Goal: Book appointment/travel/reservation

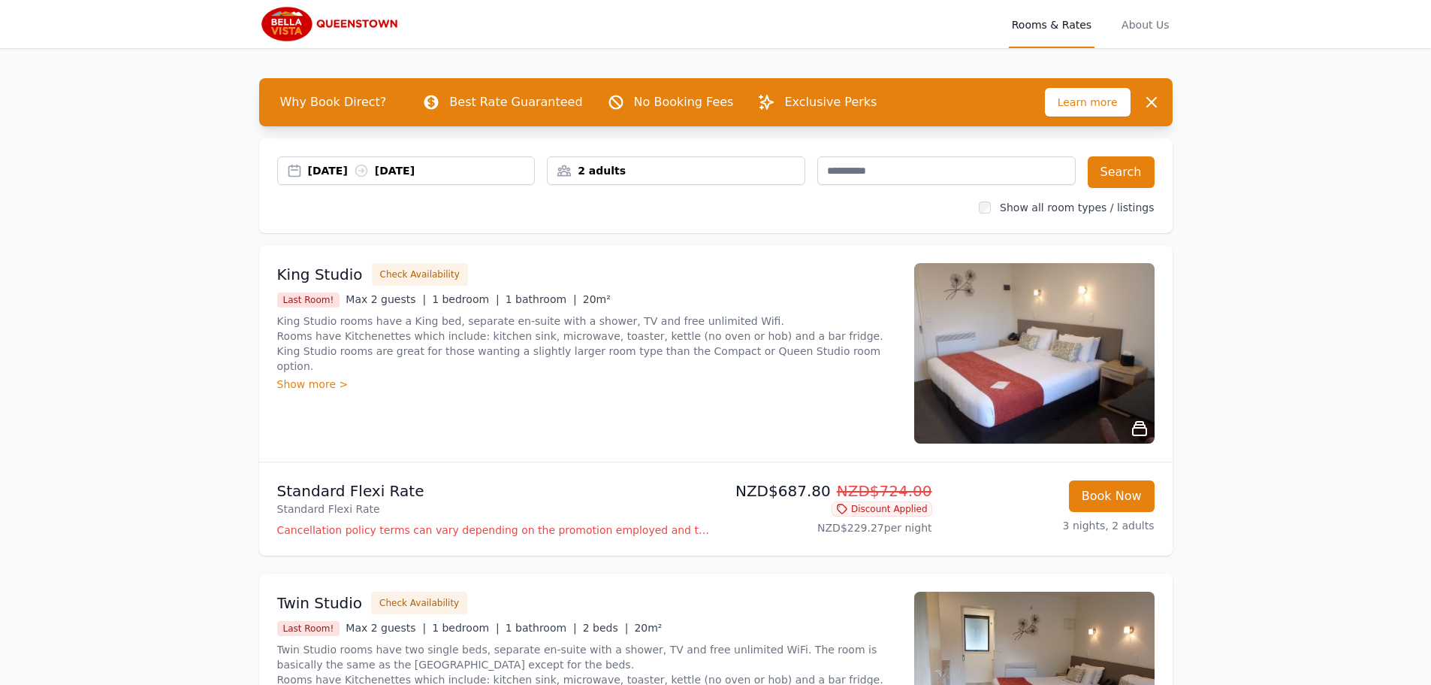
click at [358, 168] on div "[DATE] [DATE]" at bounding box center [421, 170] width 227 height 15
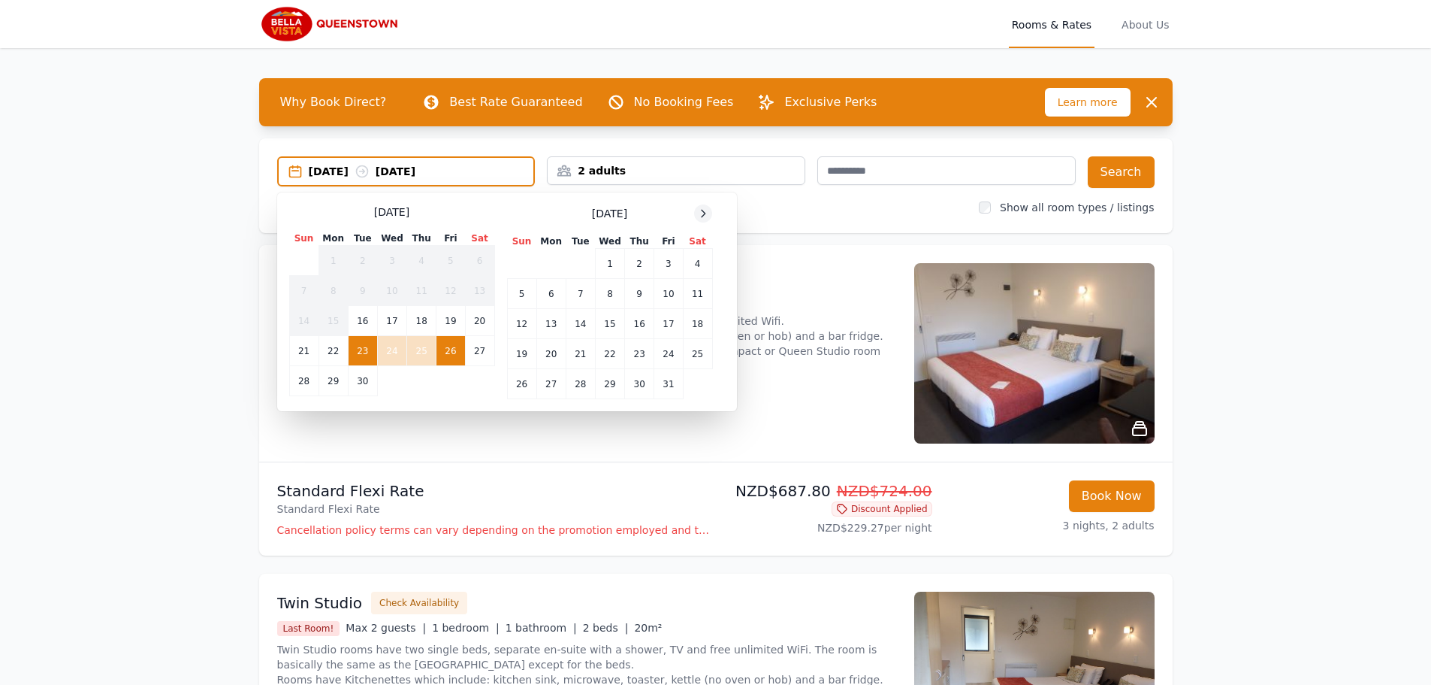
click at [706, 212] on icon at bounding box center [703, 213] width 12 height 12
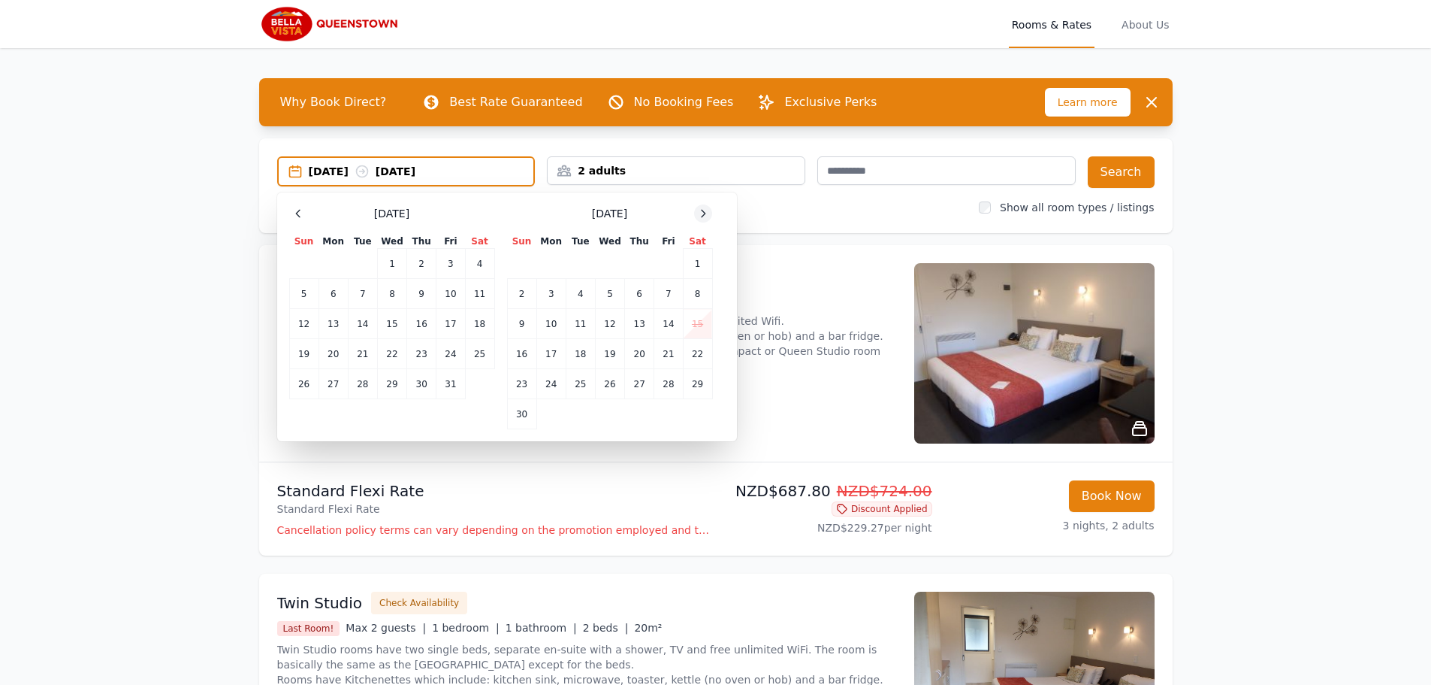
click at [706, 212] on icon at bounding box center [703, 213] width 12 height 12
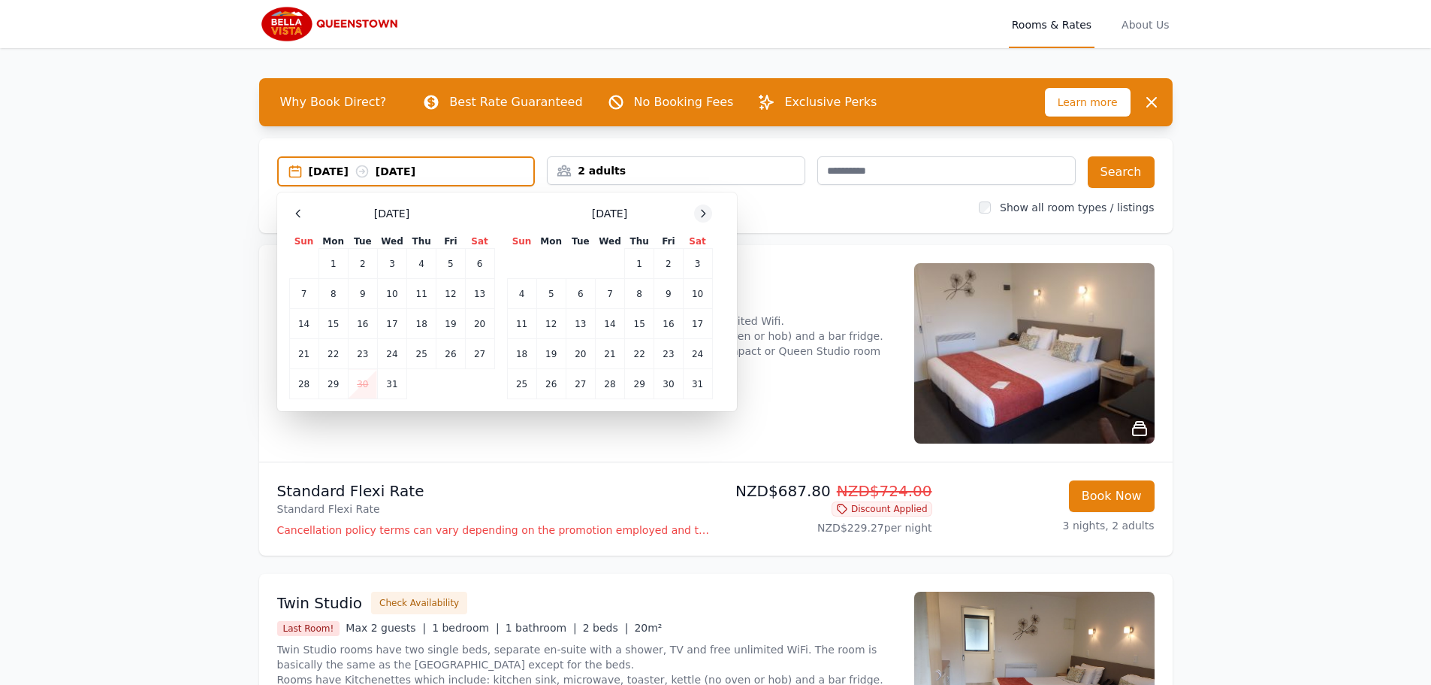
click at [706, 212] on icon at bounding box center [703, 213] width 12 height 12
click at [410, 351] on td "26" at bounding box center [421, 354] width 29 height 30
click at [390, 349] on td "25" at bounding box center [391, 354] width 29 height 30
click at [458, 354] on td "27" at bounding box center [451, 354] width 29 height 30
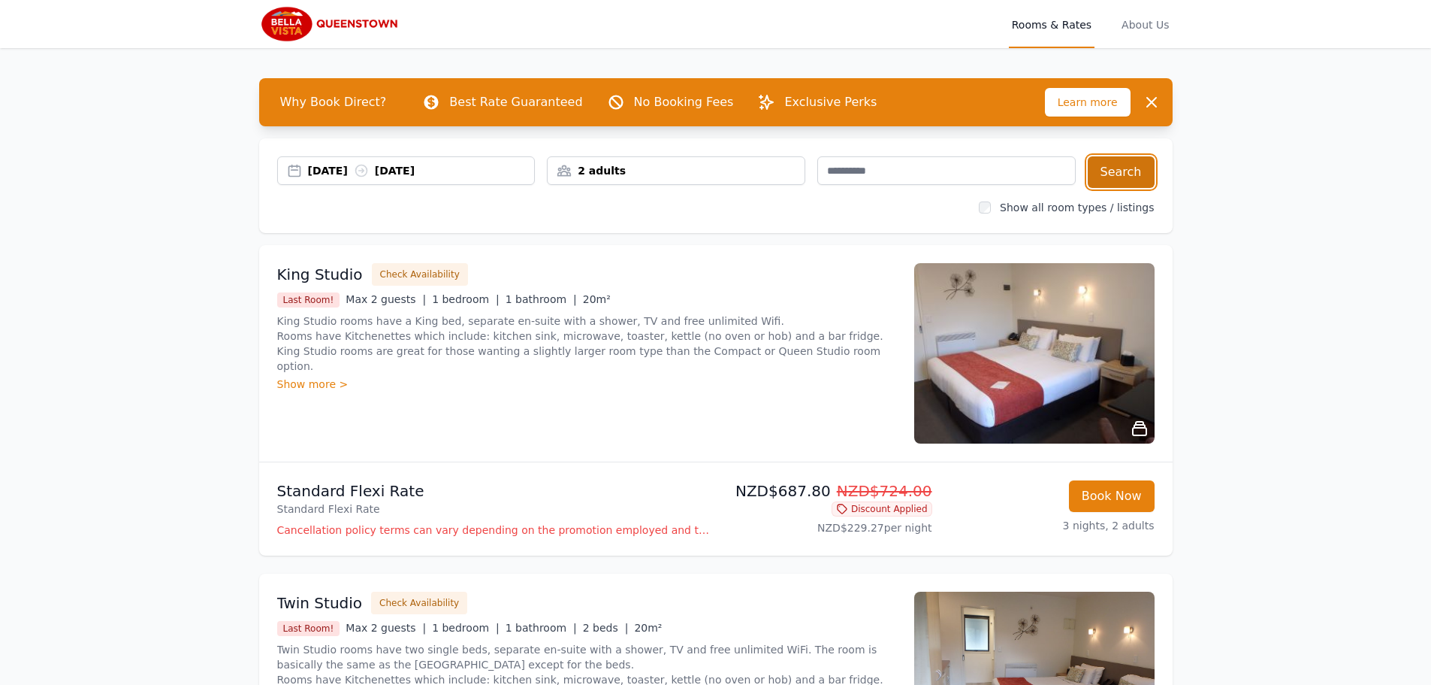
click at [1127, 175] on button "Search" at bounding box center [1121, 172] width 67 height 32
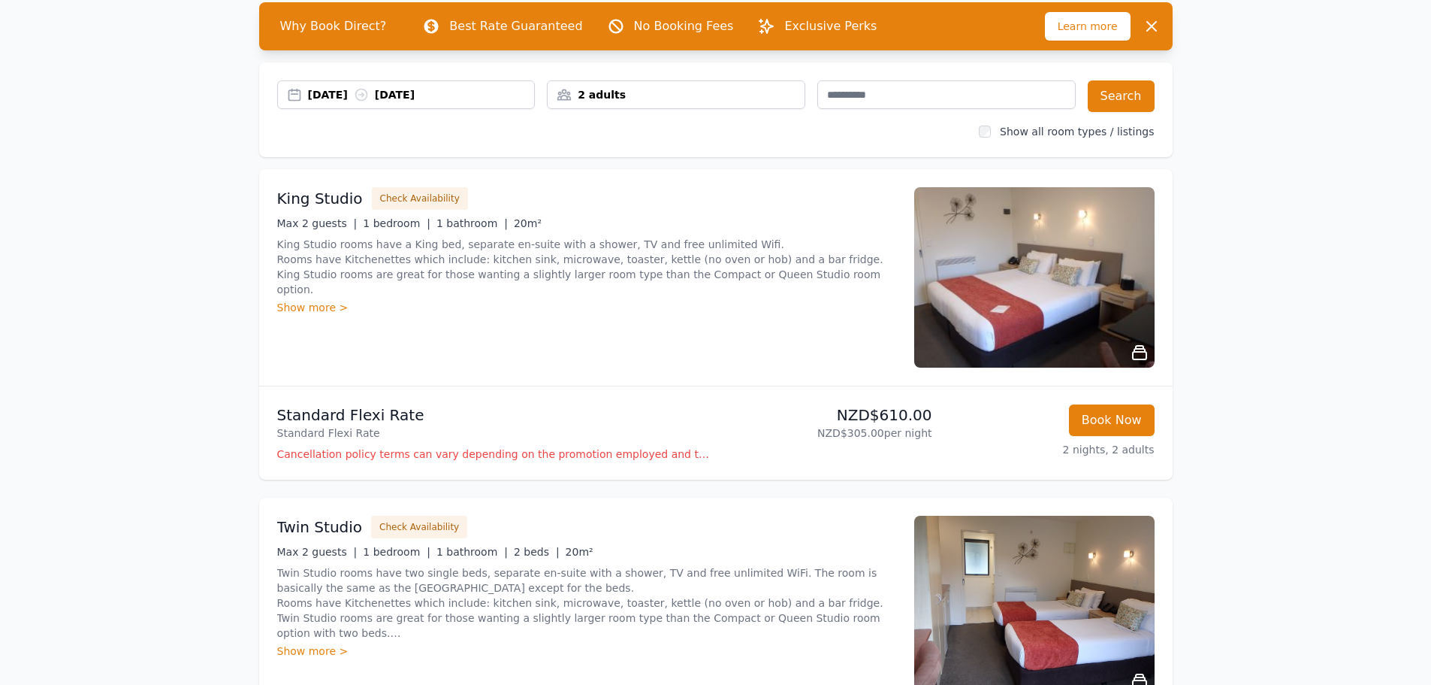
scroll to position [75, 0]
